Goal: Information Seeking & Learning: Learn about a topic

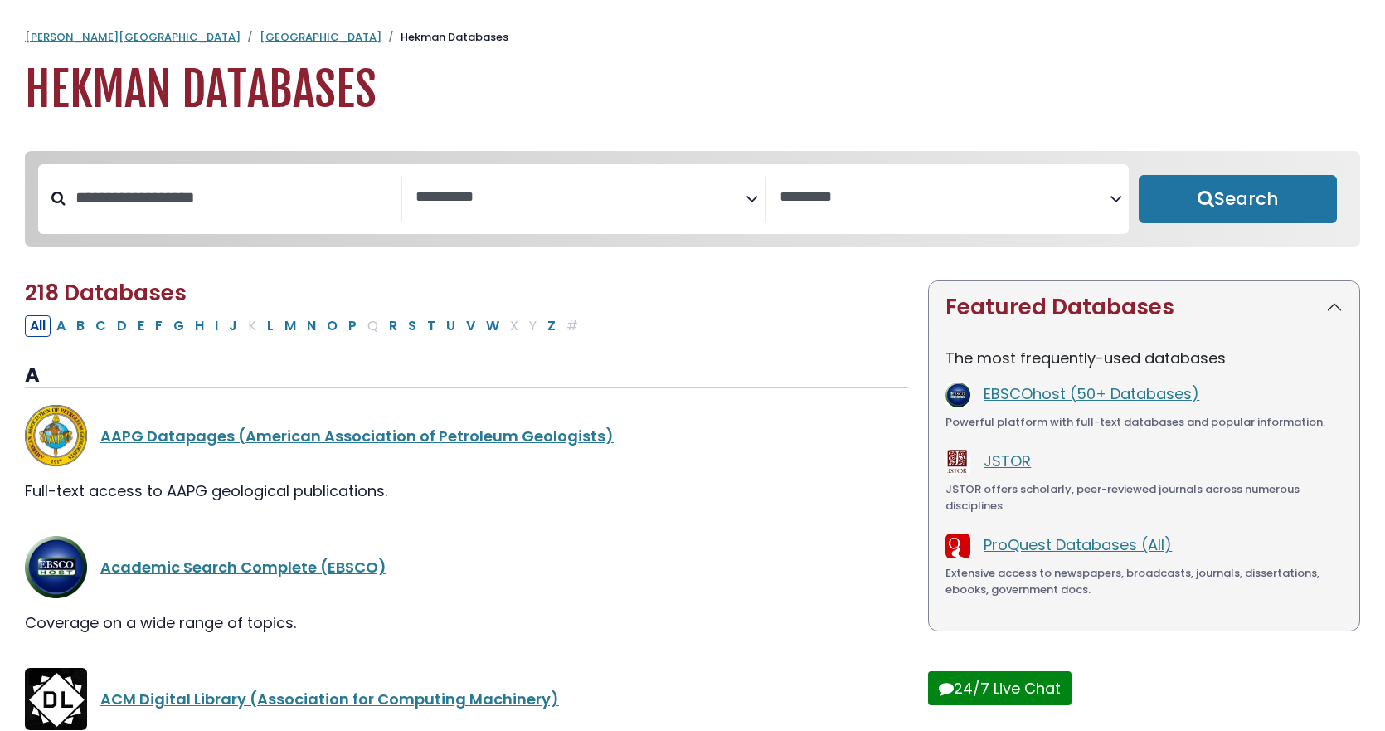
select select "Database Subject Filter"
select select "Database Vendors Filter"
click at [410, 331] on button "S" at bounding box center [412, 326] width 18 height 22
select select "Database Subject Filter"
select select "Database Vendors Filter"
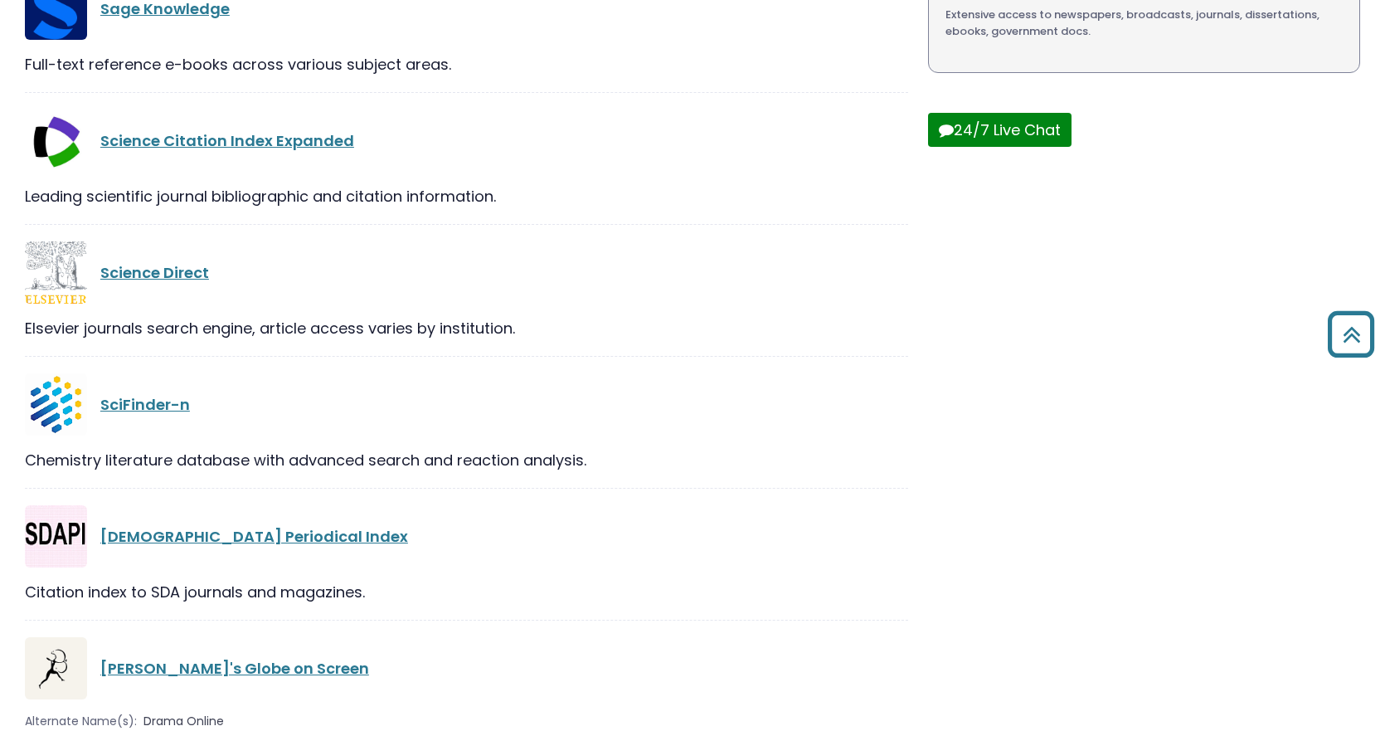
scroll to position [580, 0]
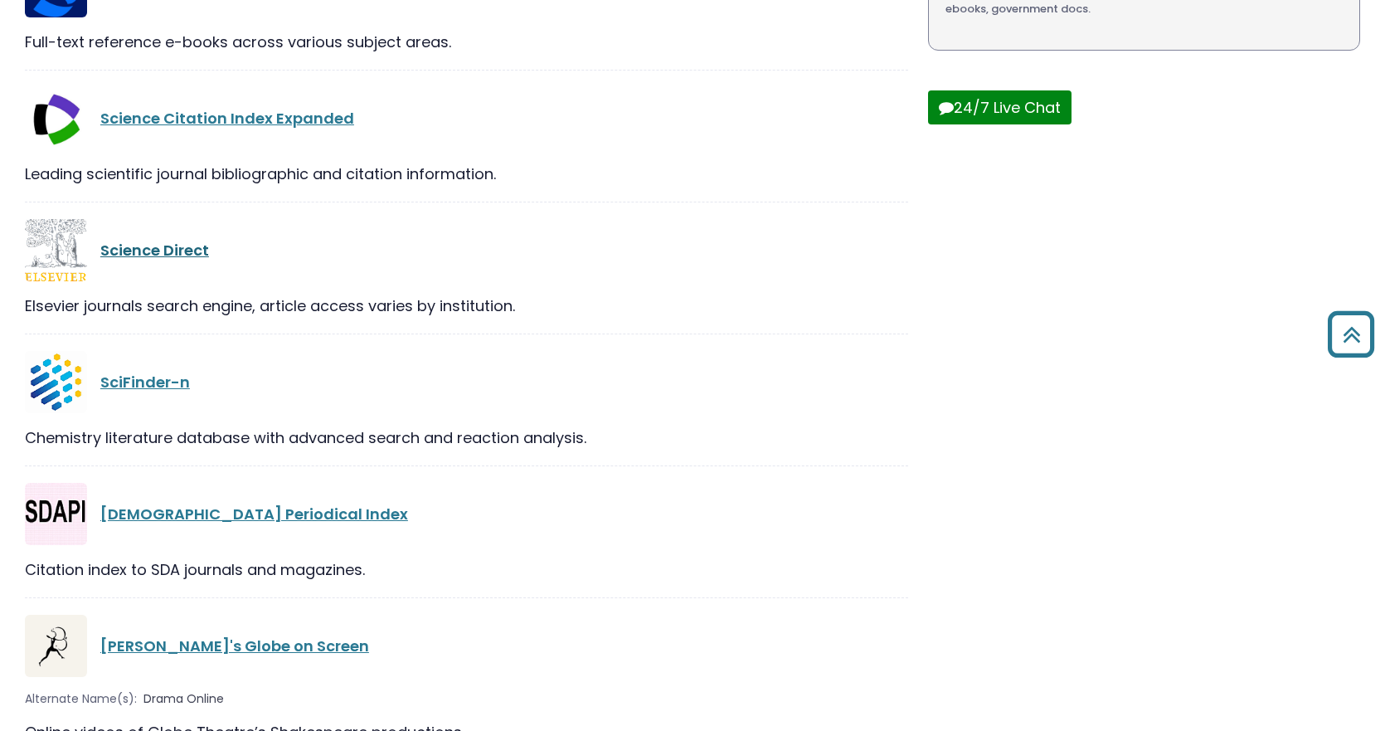
click at [138, 255] on link "Science Direct" at bounding box center [154, 250] width 109 height 21
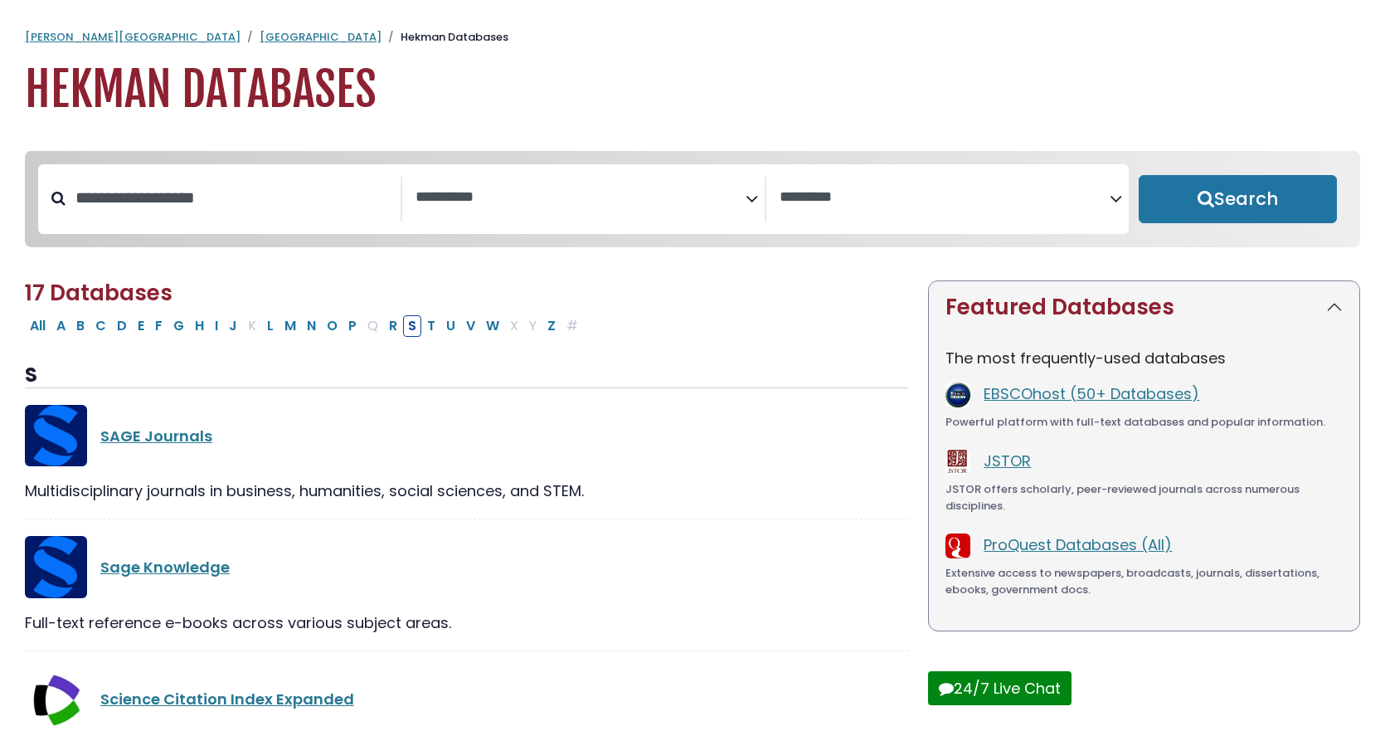
select select "Database Subject Filter"
select select "Database Vendors Filter"
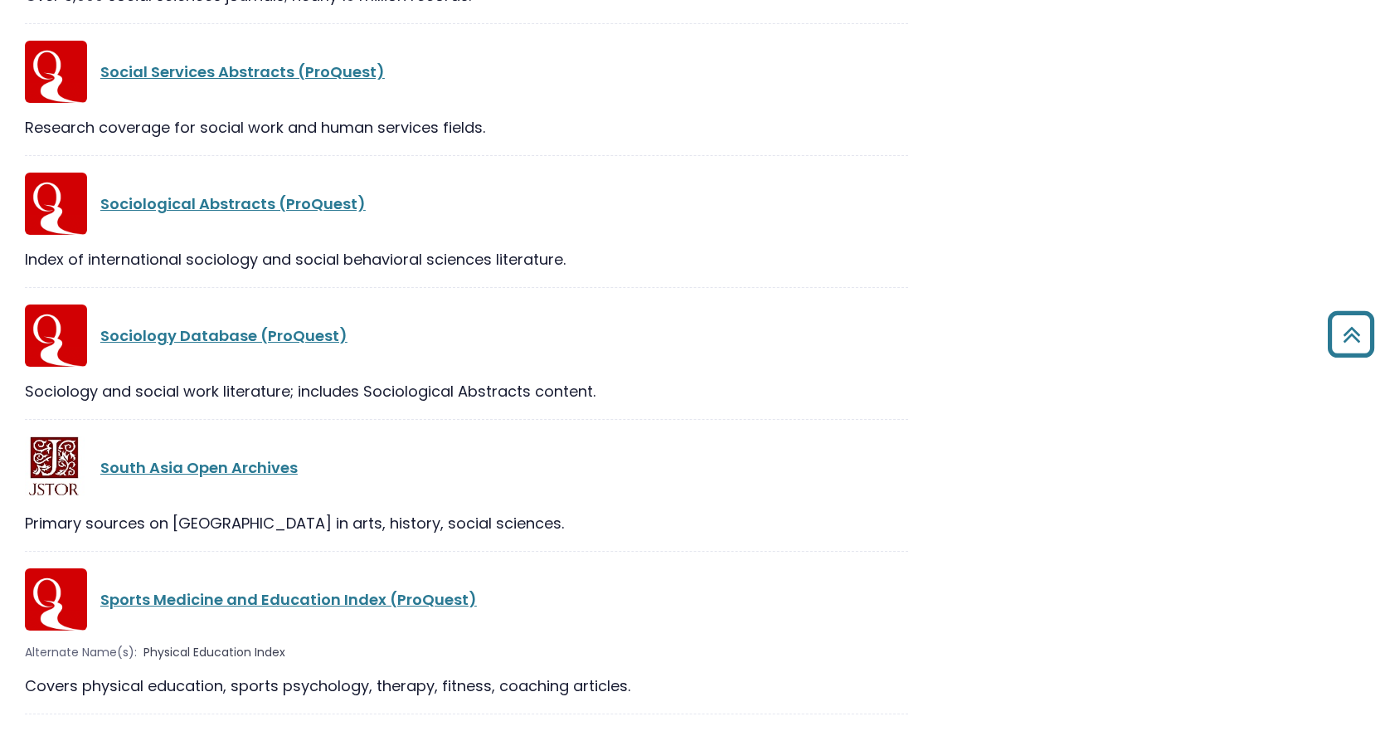
scroll to position [1587, 0]
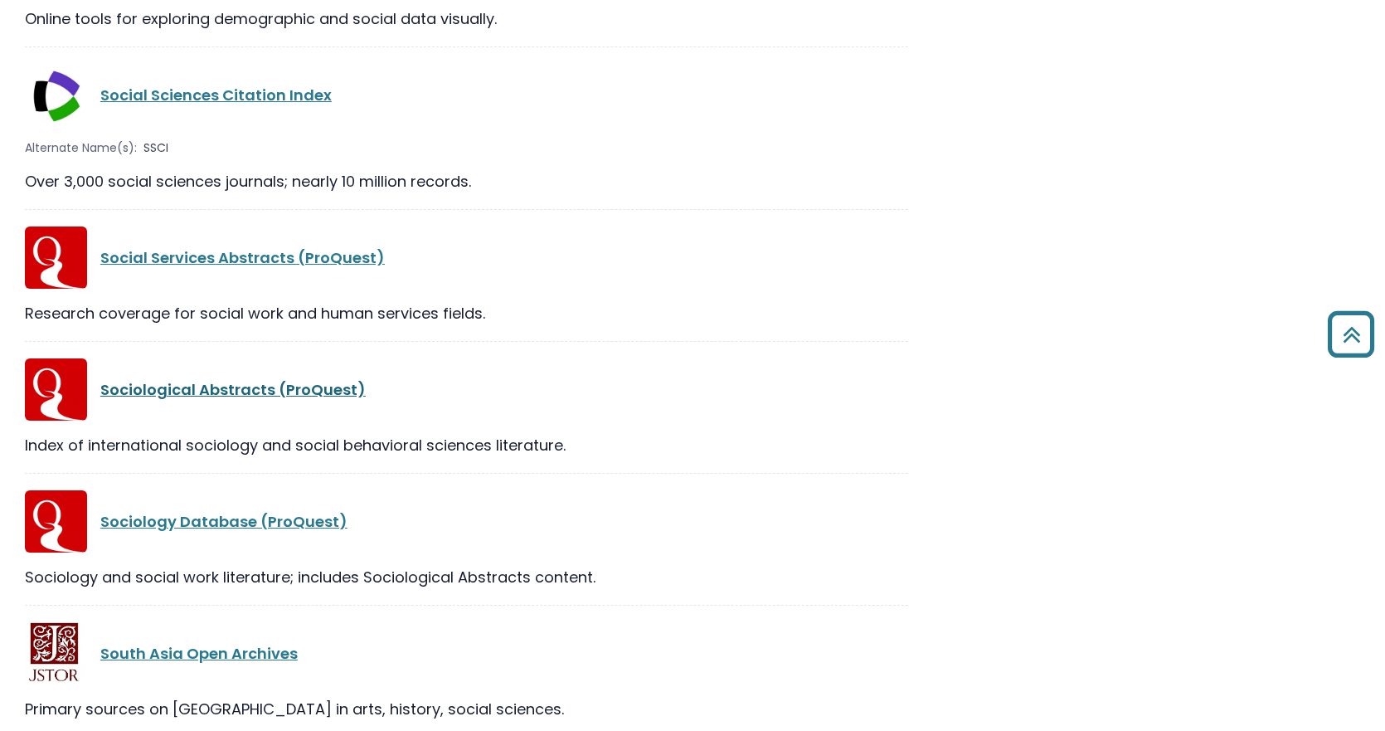
click at [135, 393] on link "Sociological Abstracts (ProQuest)" at bounding box center [232, 389] width 265 height 21
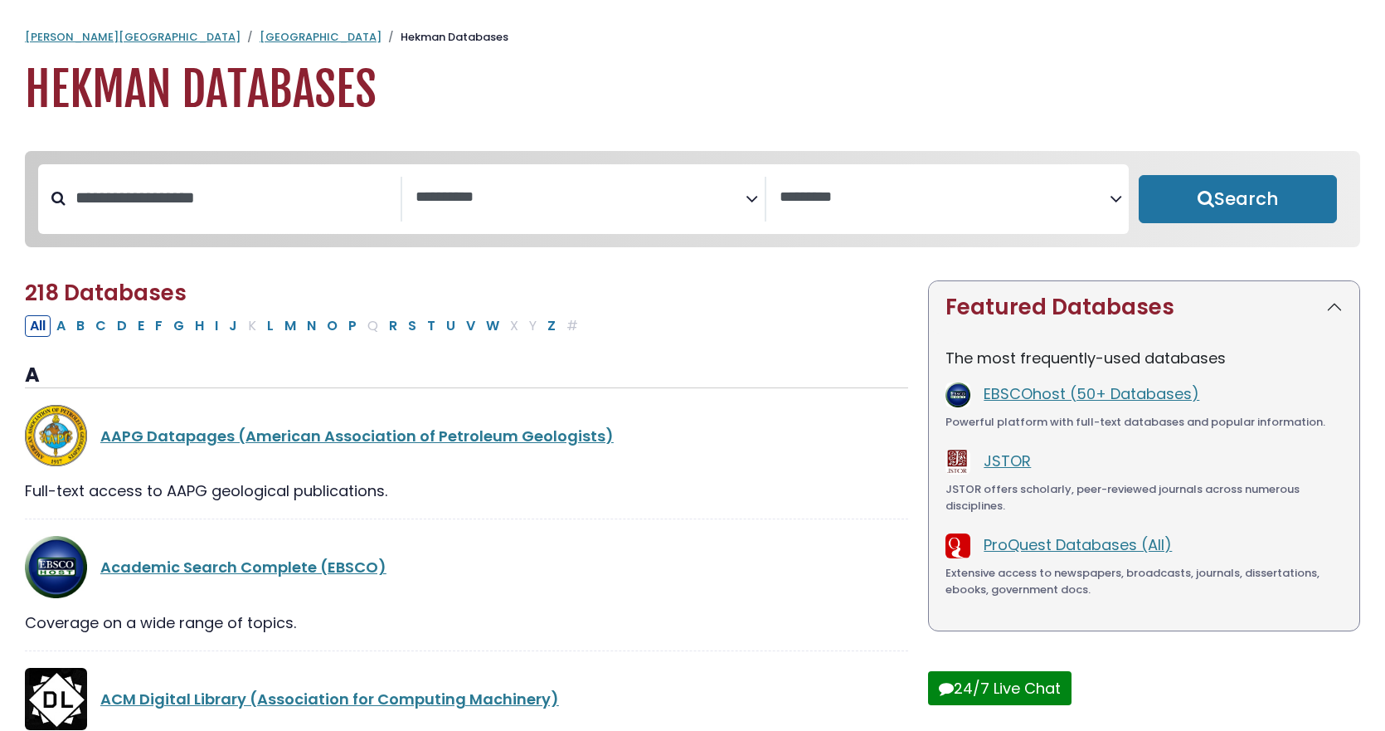
select select "Database Subject Filter"
select select "Database Vendors Filter"
click at [989, 461] on link "JSTOR" at bounding box center [1006, 460] width 47 height 21
select select "Database Subject Filter"
select select "Database Vendors Filter"
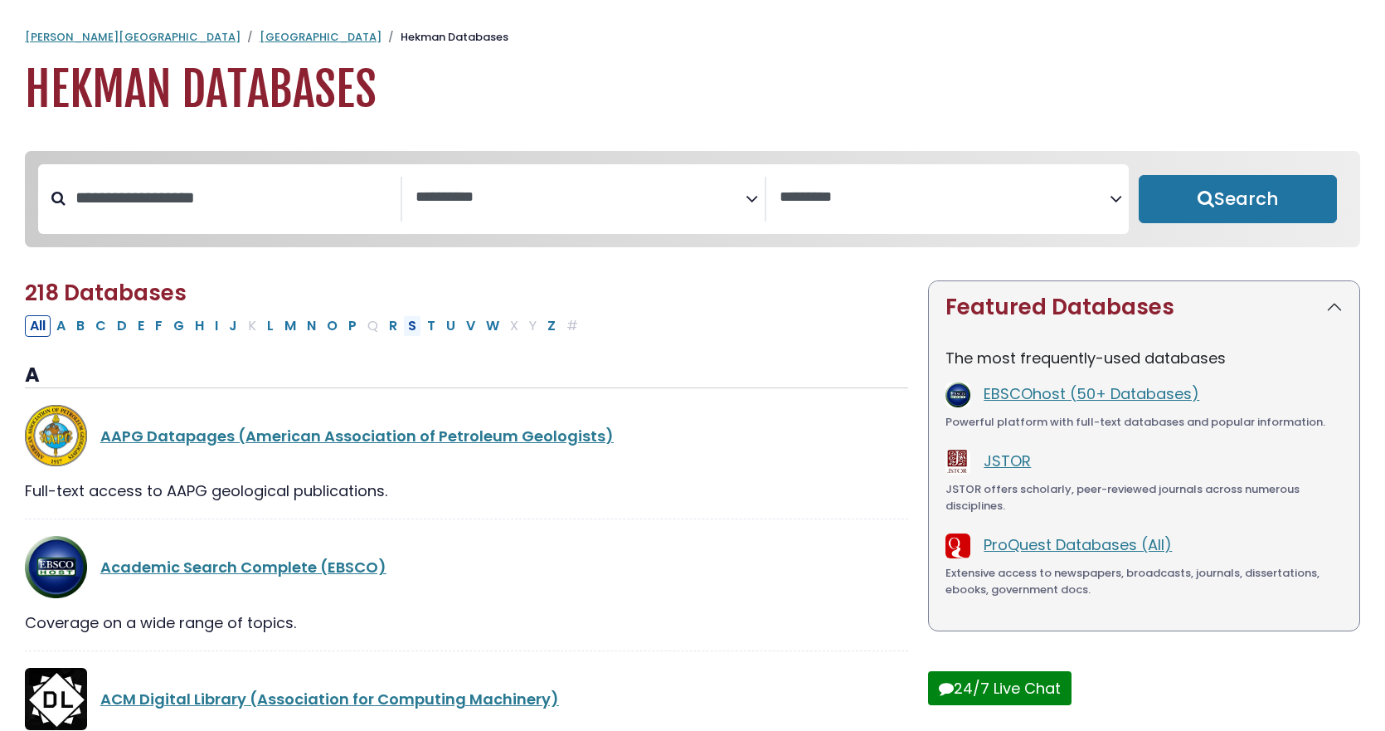
click at [413, 329] on button "S" at bounding box center [412, 326] width 18 height 22
select select "Database Subject Filter"
select select "Database Vendors Filter"
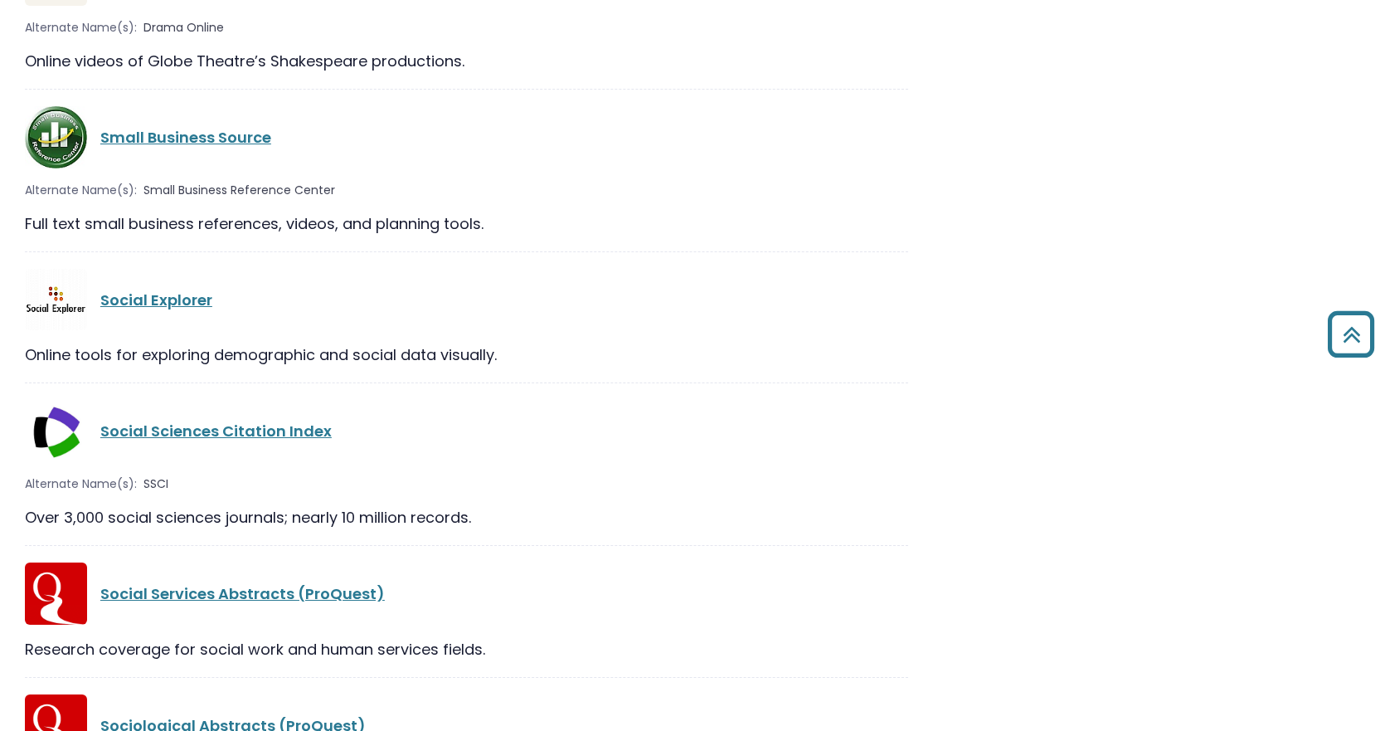
scroll to position [1327, 0]
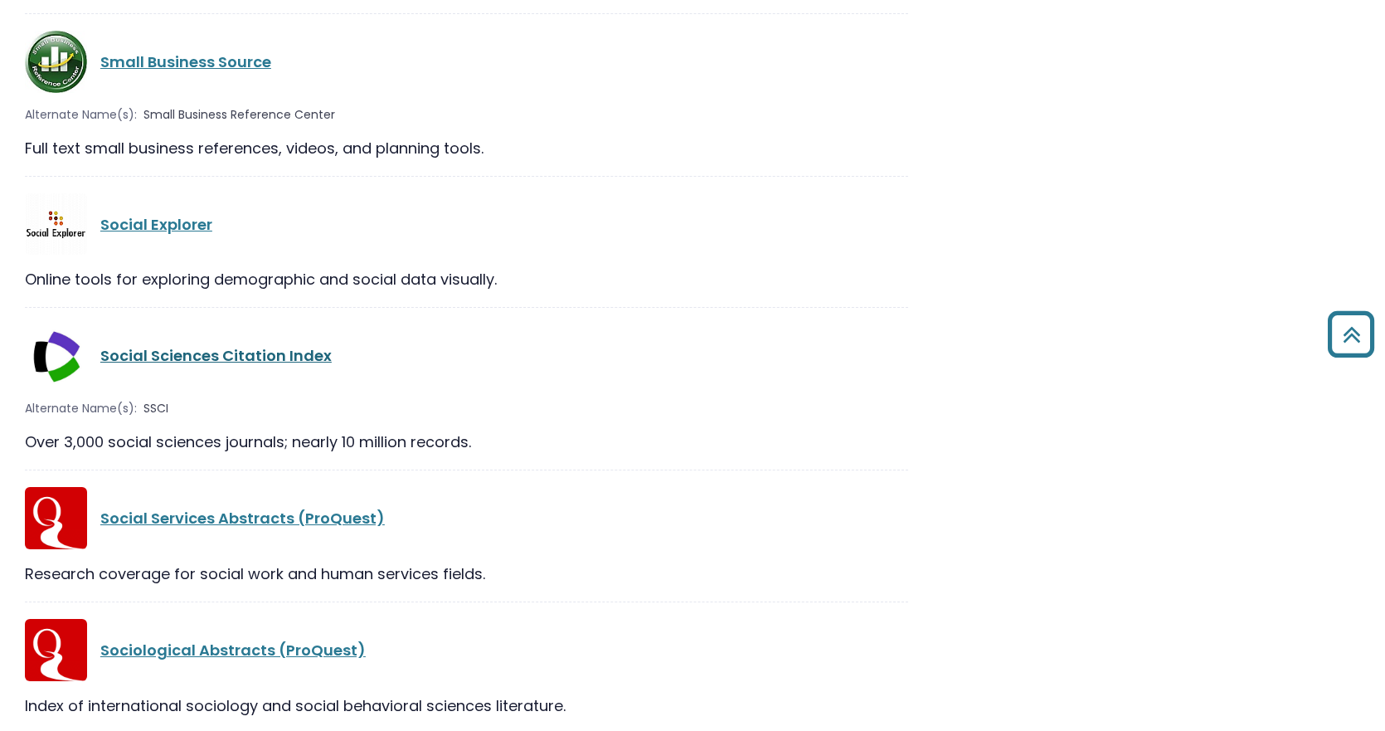
click at [200, 361] on link "Social Sciences Citation Index" at bounding box center [215, 355] width 231 height 21
